Goal: Task Accomplishment & Management: Manage account settings

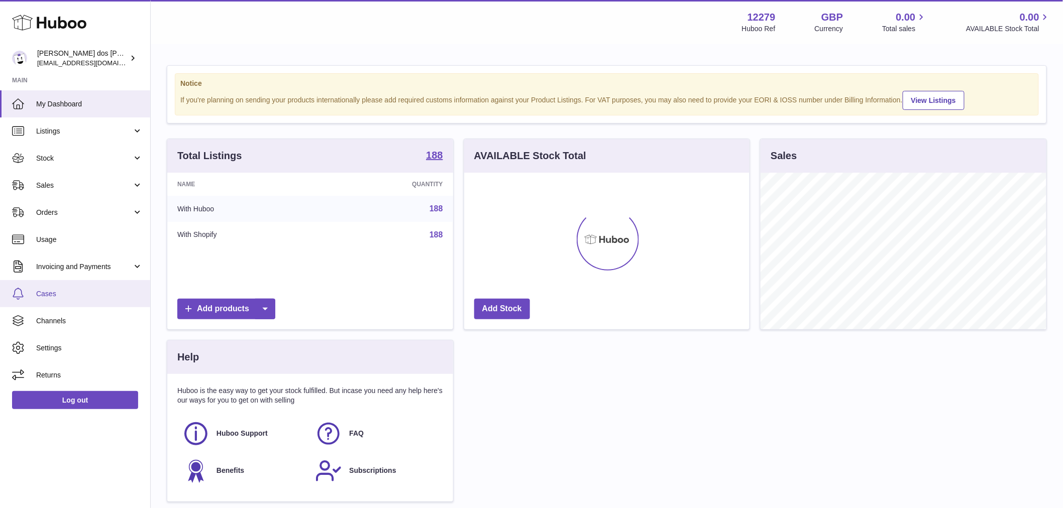
scroll to position [157, 285]
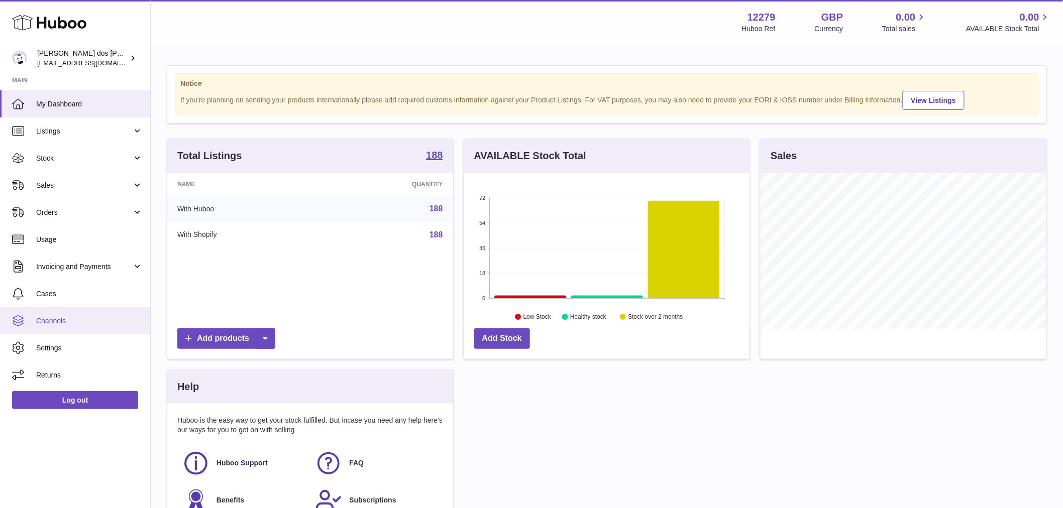
click at [59, 326] on link "Channels" at bounding box center [75, 320] width 150 height 27
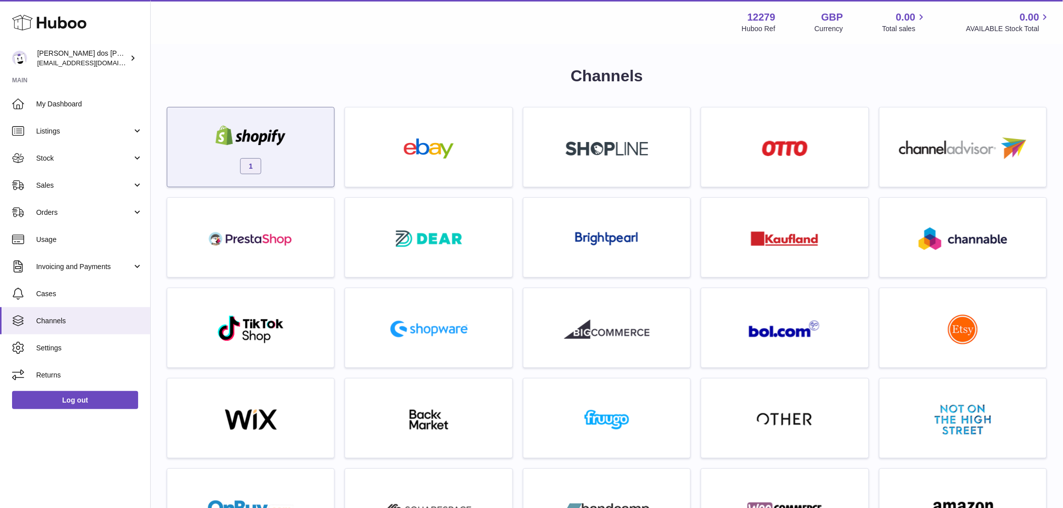
click at [288, 143] on img at bounding box center [250, 136] width 85 height 20
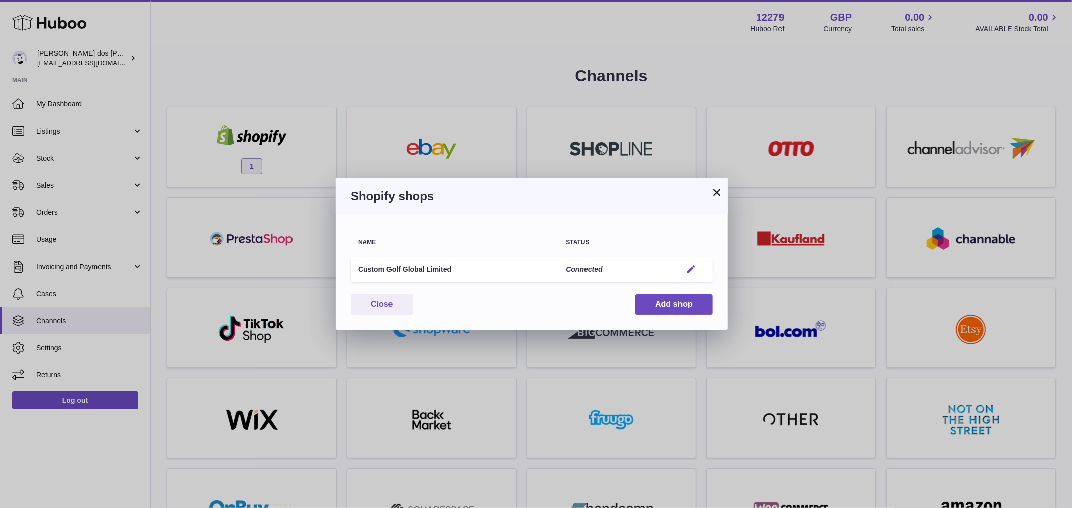
click at [688, 268] on em "button" at bounding box center [690, 269] width 11 height 11
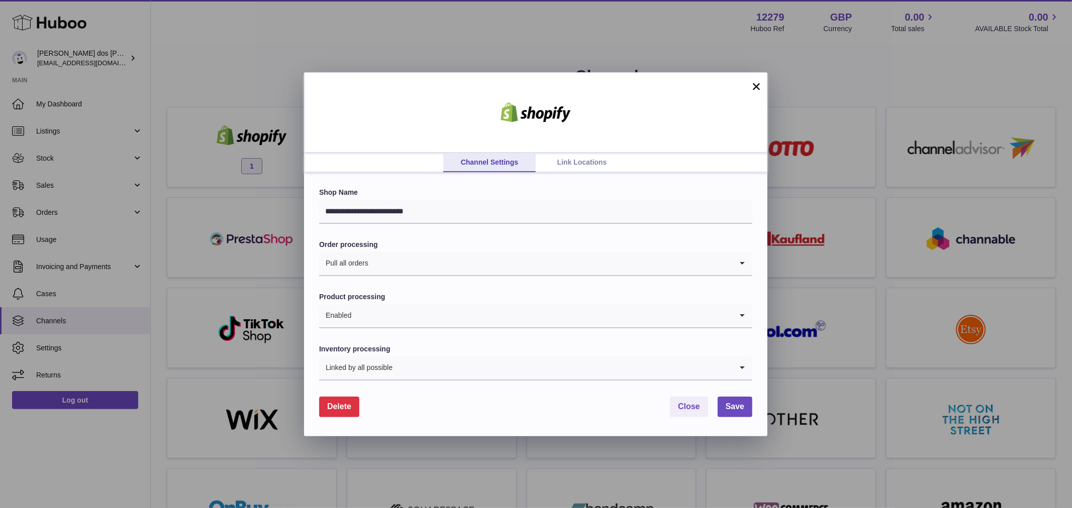
click at [335, 402] on span "Delete" at bounding box center [339, 406] width 24 height 9
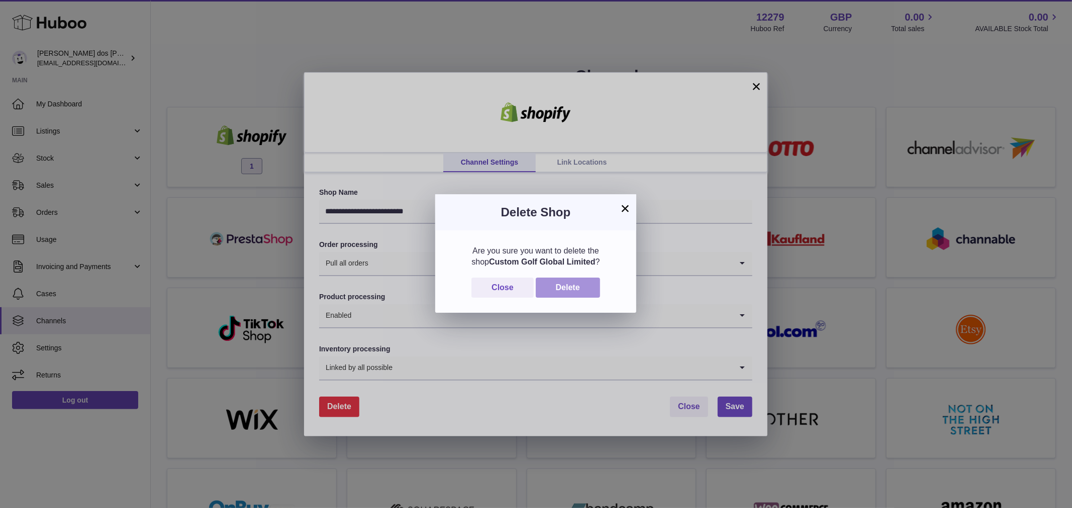
click at [581, 287] on button "Delete" at bounding box center [568, 288] width 64 height 21
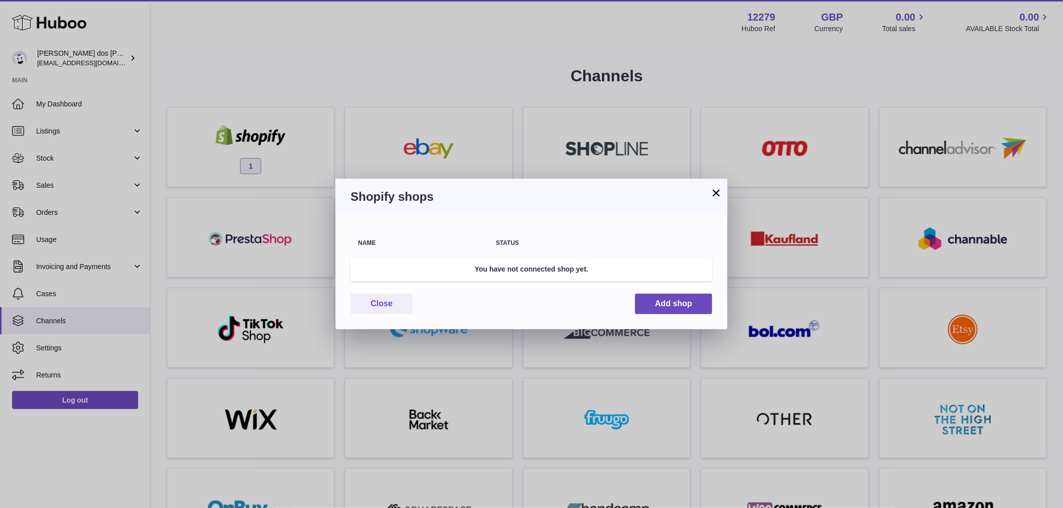
click at [413, 57] on div "× Shopify shops Name Status You have not connected shop yet. Close Add shop" at bounding box center [531, 254] width 1063 height 508
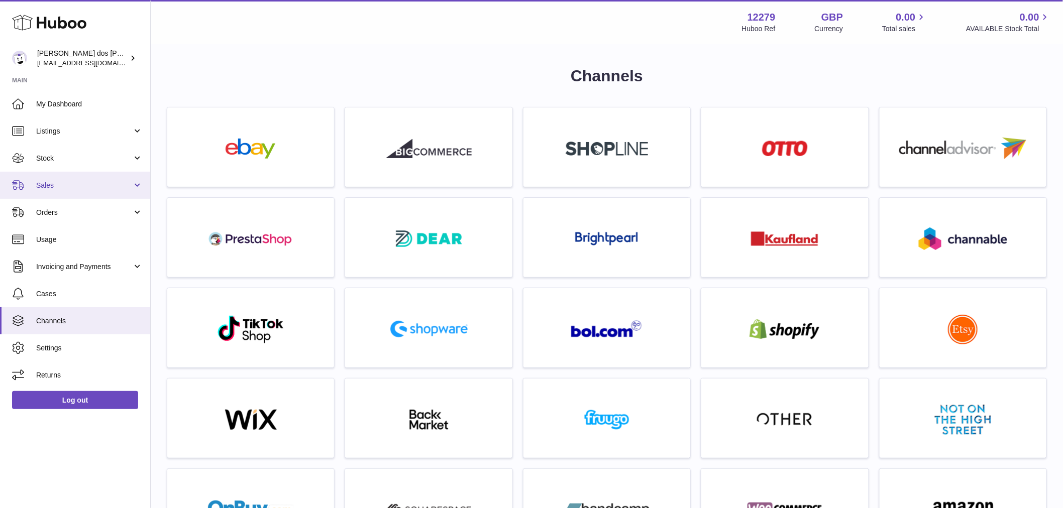
click at [62, 183] on span "Sales" at bounding box center [84, 186] width 96 height 10
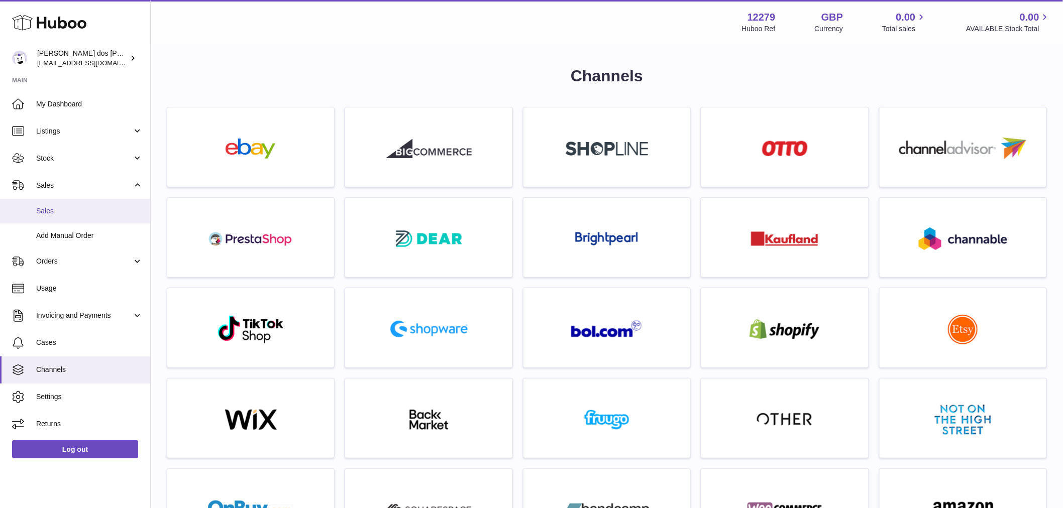
click at [66, 212] on span "Sales" at bounding box center [89, 211] width 107 height 10
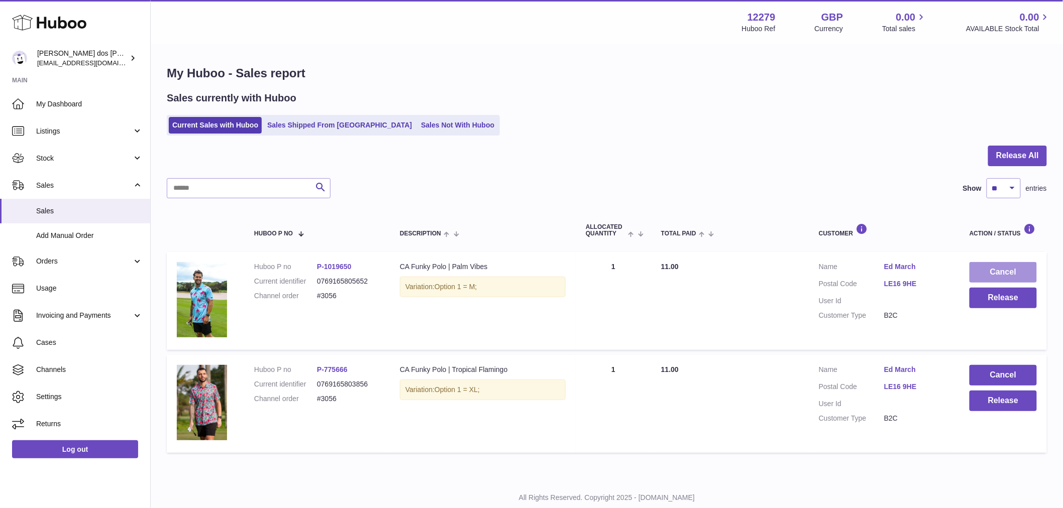
click at [998, 269] on button "Cancel" at bounding box center [1003, 272] width 67 height 21
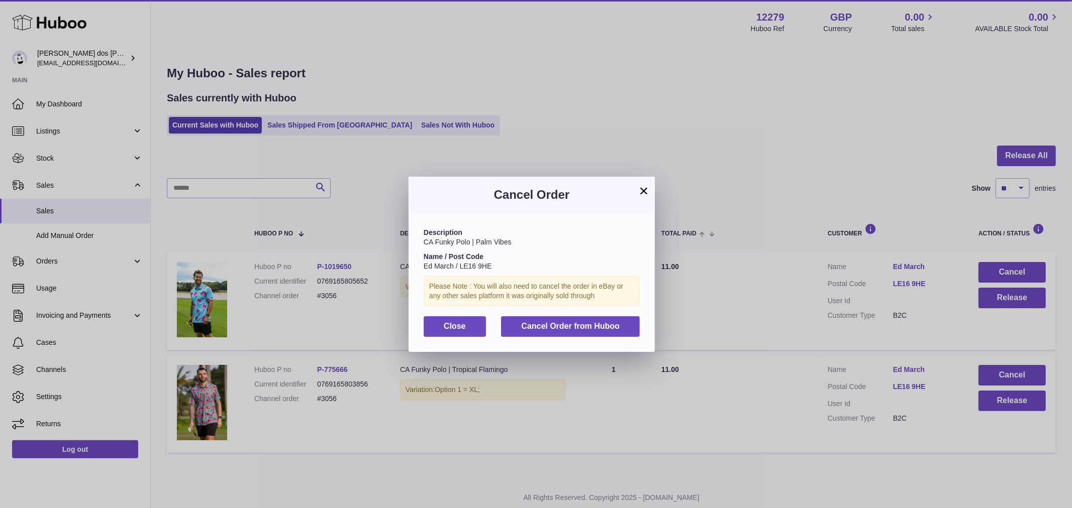
click at [649, 186] on button "×" at bounding box center [644, 191] width 12 height 12
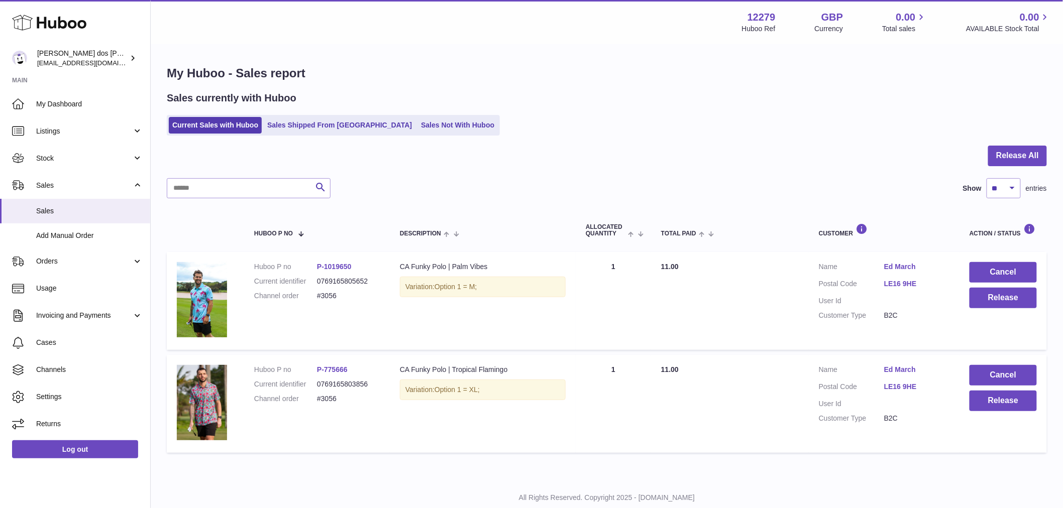
click at [895, 271] on link "Ed March" at bounding box center [916, 267] width 65 height 10
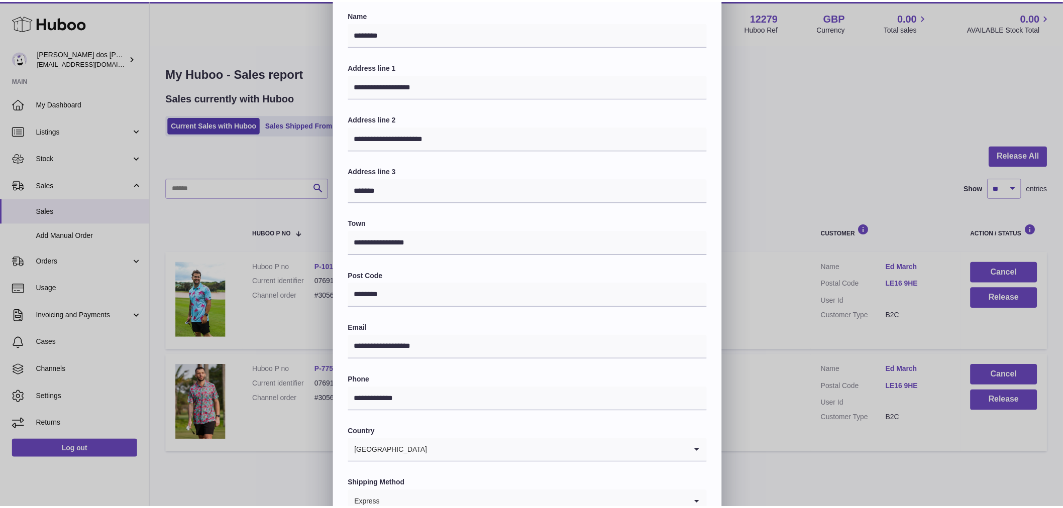
scroll to position [124, 0]
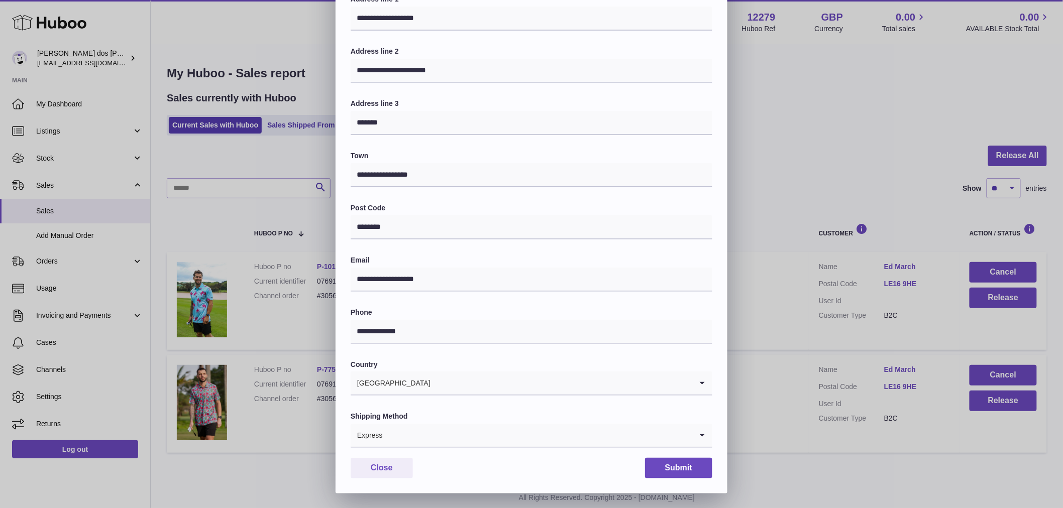
click at [832, 189] on div "**********" at bounding box center [531, 192] width 1063 height 603
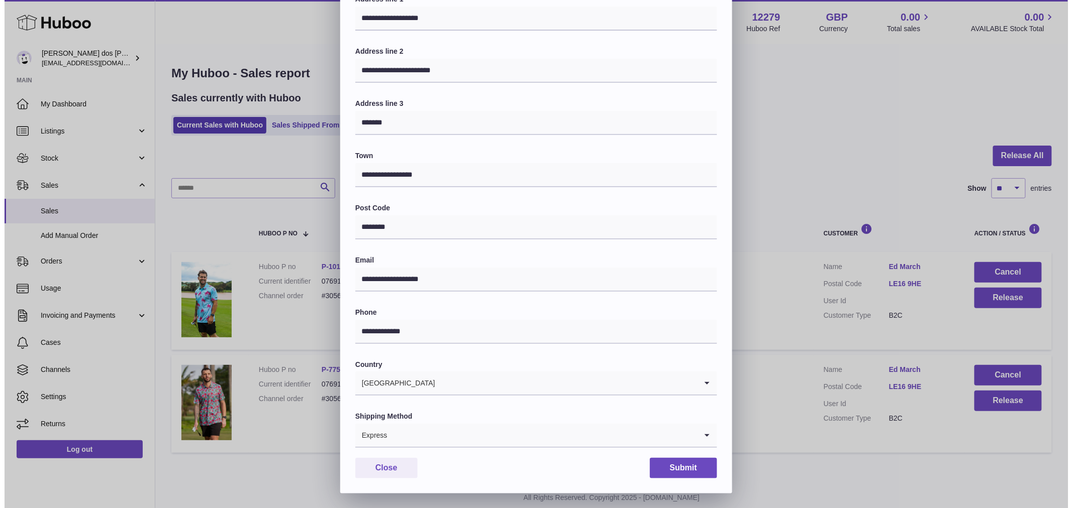
scroll to position [0, 0]
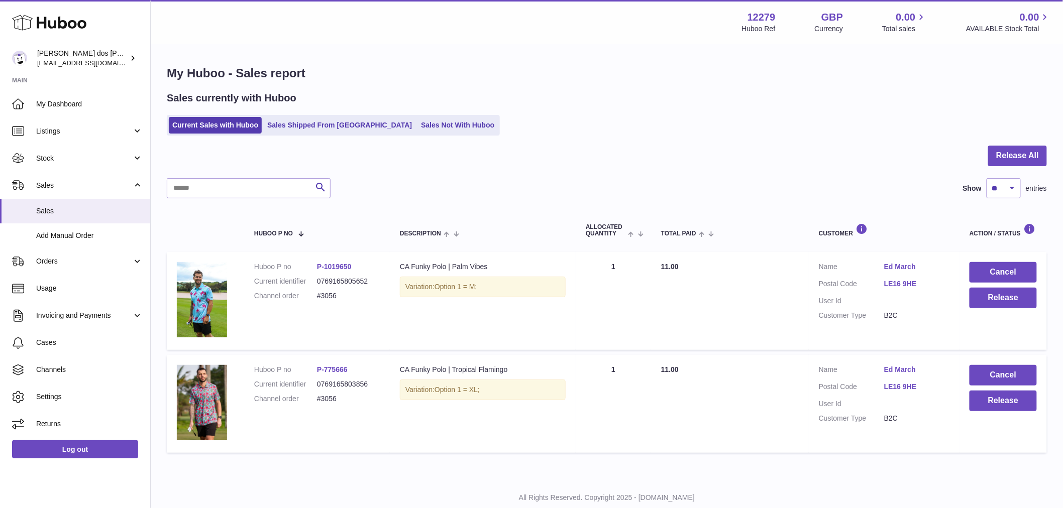
click at [759, 21] on strong "12279" at bounding box center [762, 18] width 28 height 14
copy strong "12279"
click at [996, 266] on button "Cancel" at bounding box center [1003, 272] width 67 height 21
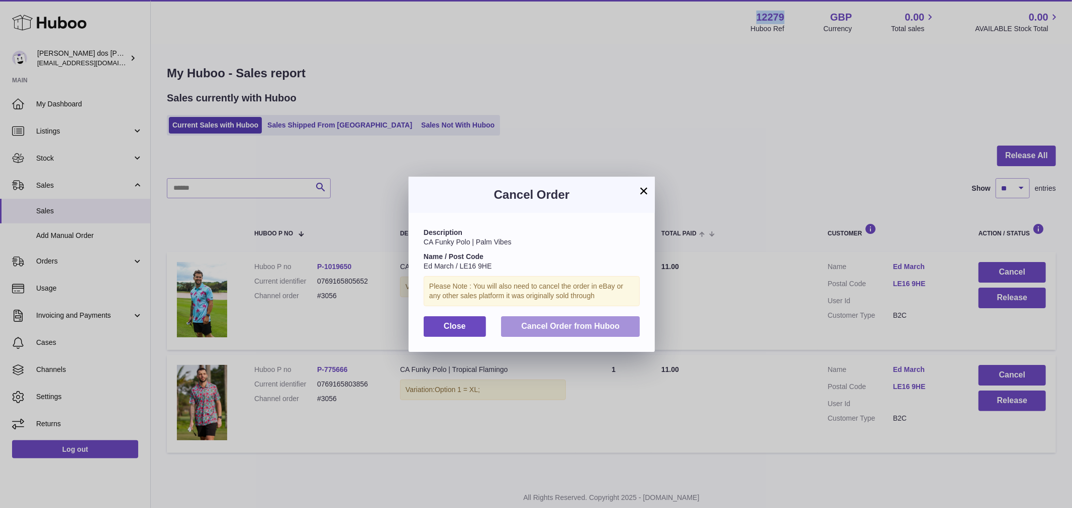
click at [560, 337] on button "Cancel Order from Huboo" at bounding box center [570, 327] width 139 height 21
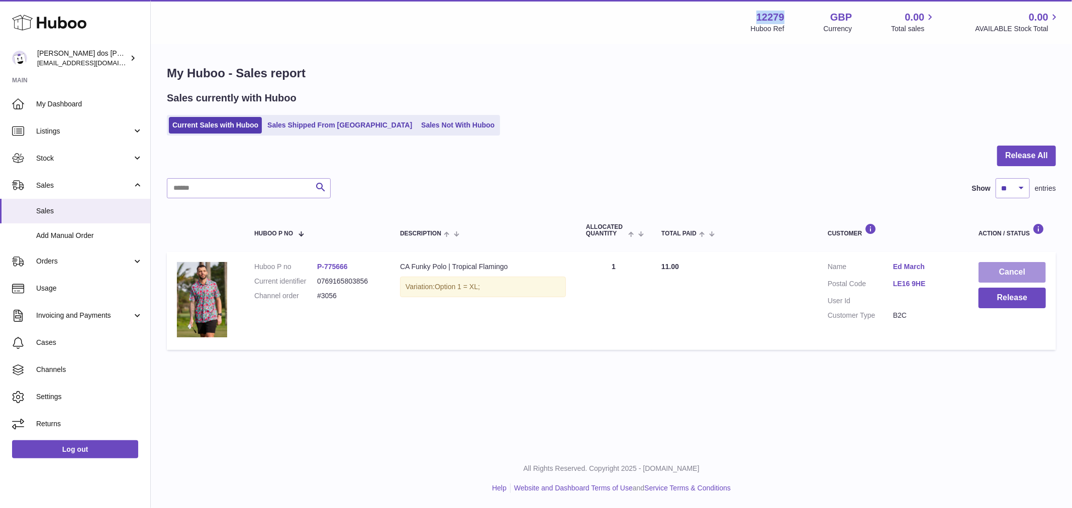
click at [1014, 273] on button "Cancel" at bounding box center [1011, 272] width 67 height 21
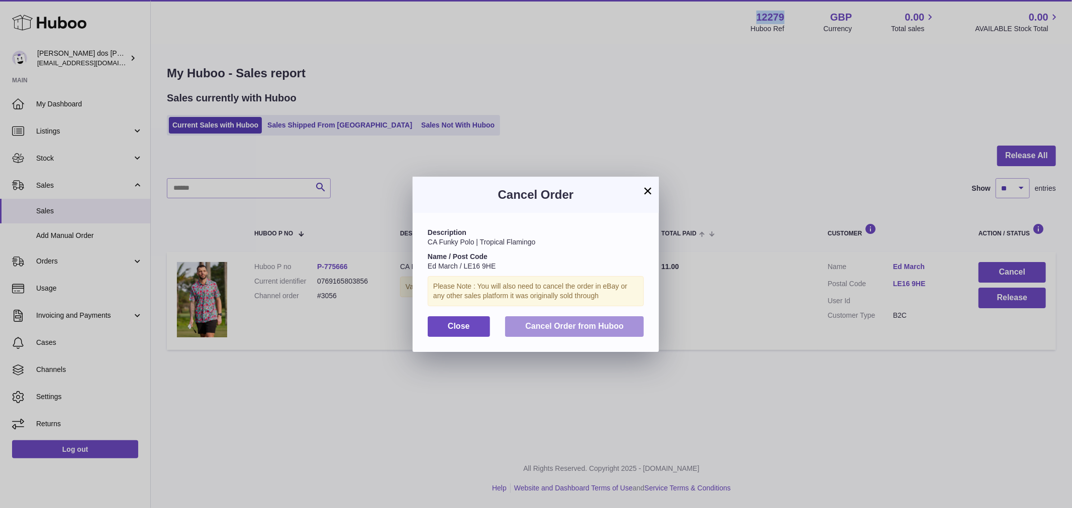
click at [559, 331] on span "Cancel Order from Huboo" at bounding box center [574, 326] width 98 height 9
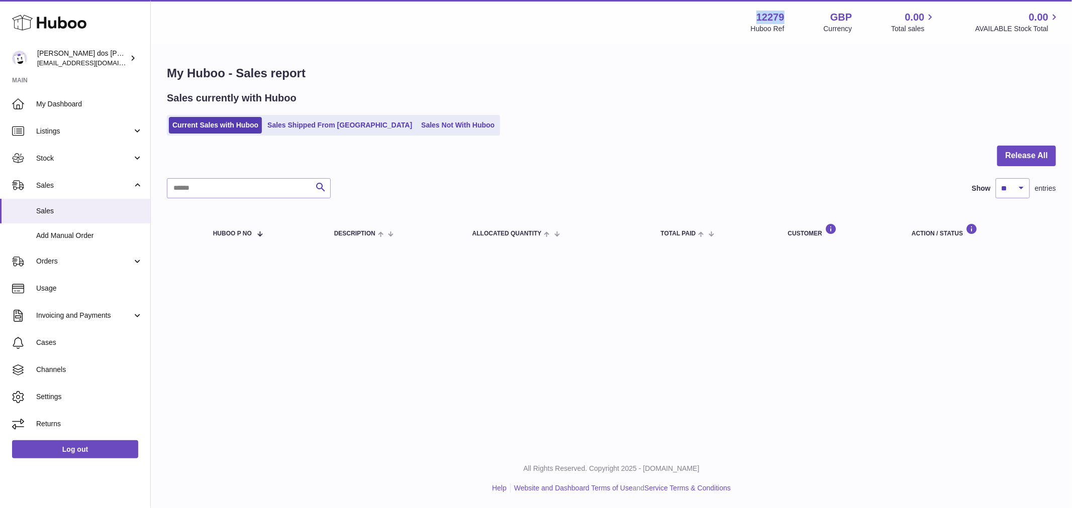
click at [418, 126] on link "Sales Not With Huboo" at bounding box center [458, 125] width 80 height 17
